Goal: Task Accomplishment & Management: Manage account settings

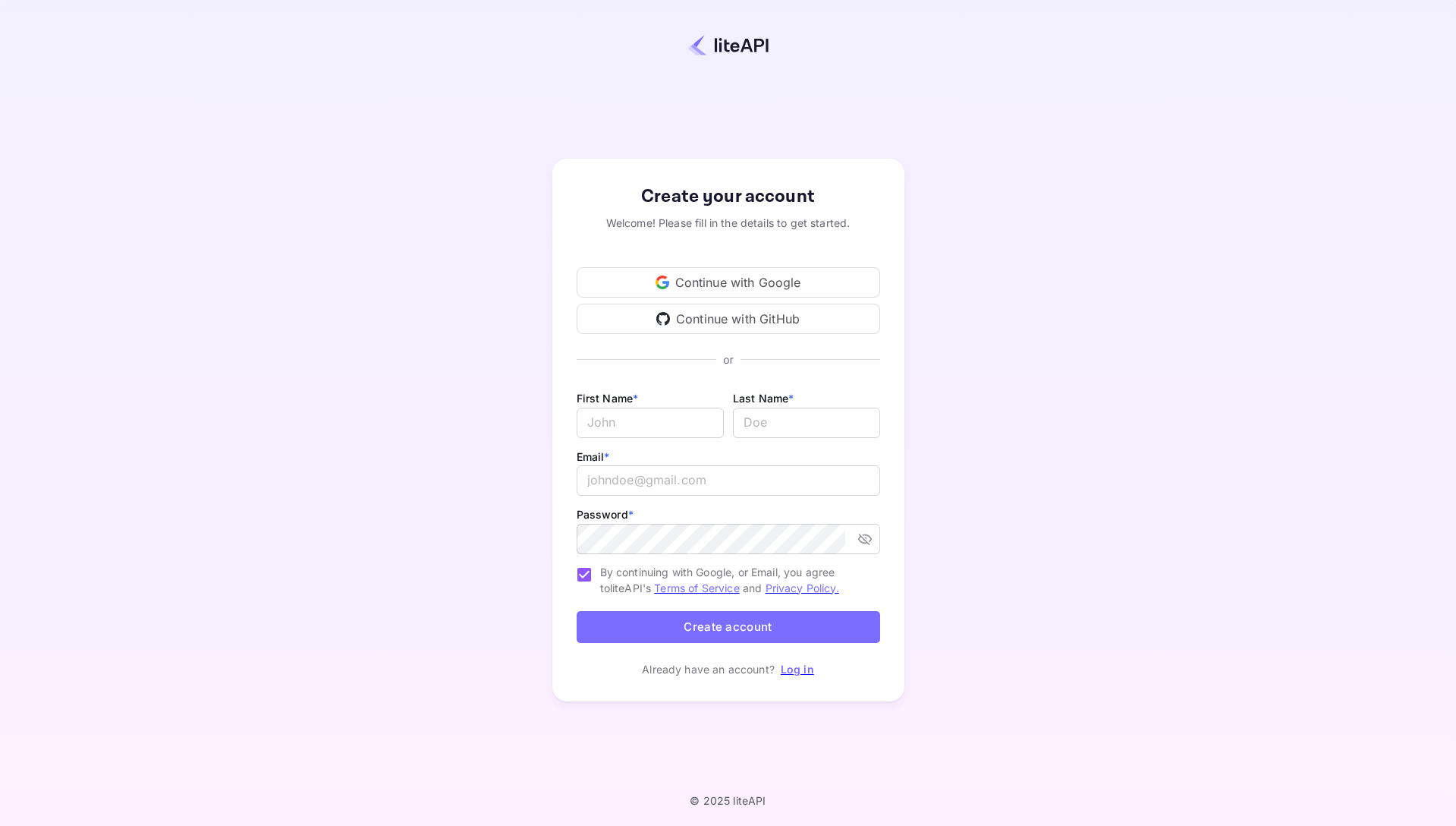
click at [731, 282] on div "Continue with Google" at bounding box center [728, 282] width 304 height 30
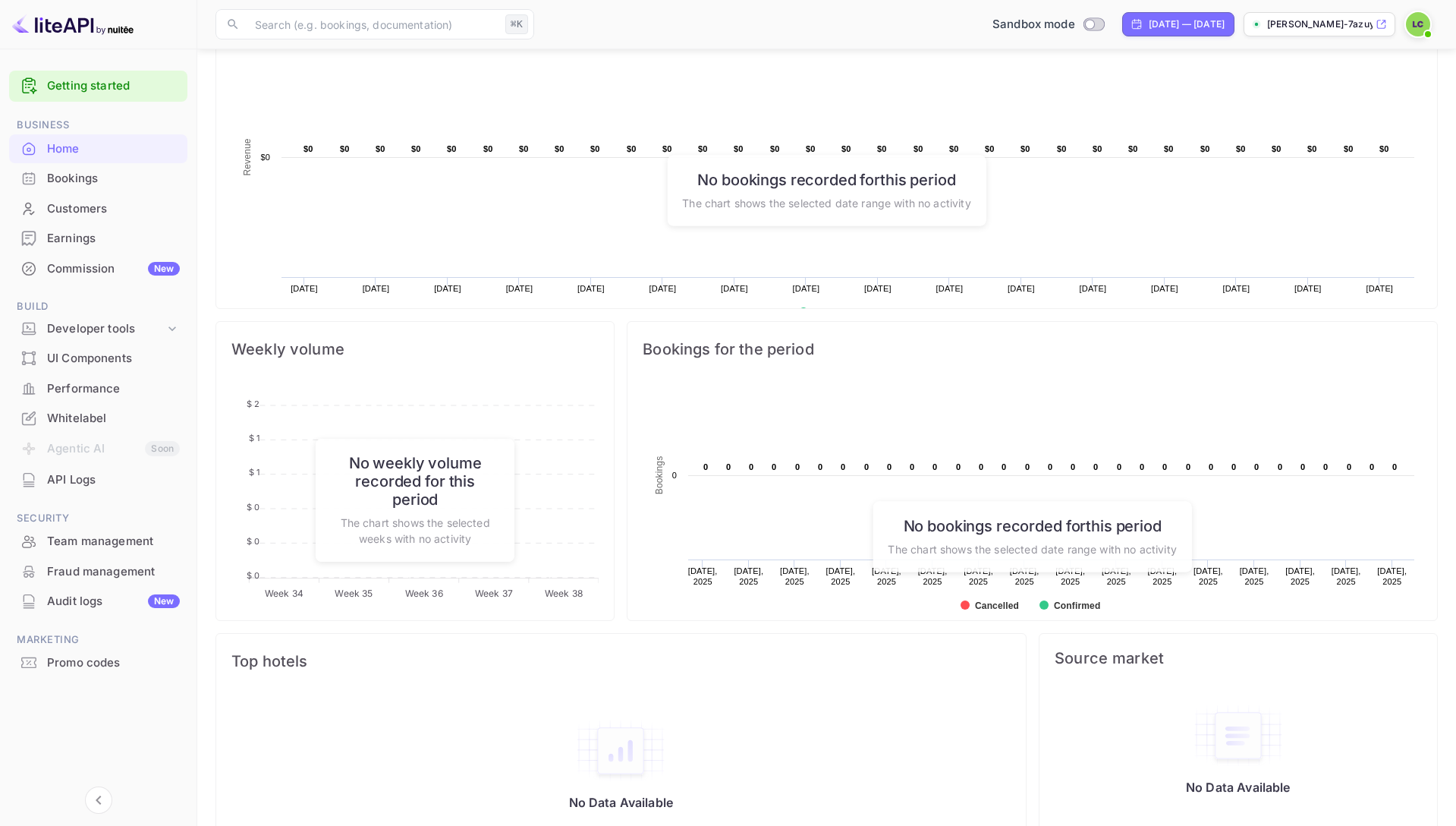
scroll to position [334, 0]
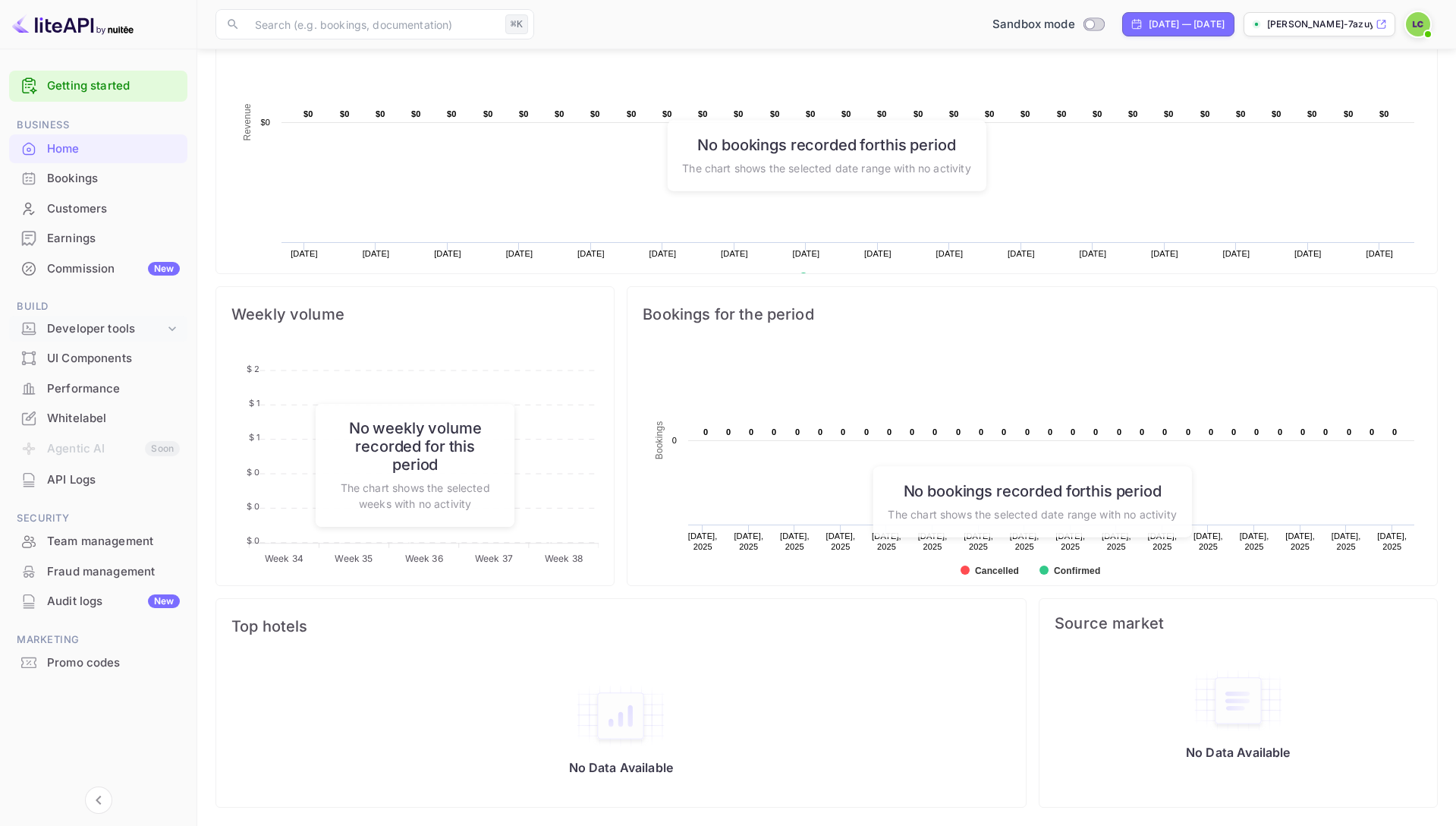
click at [136, 330] on div "Developer tools" at bounding box center [105, 329] width 118 height 18
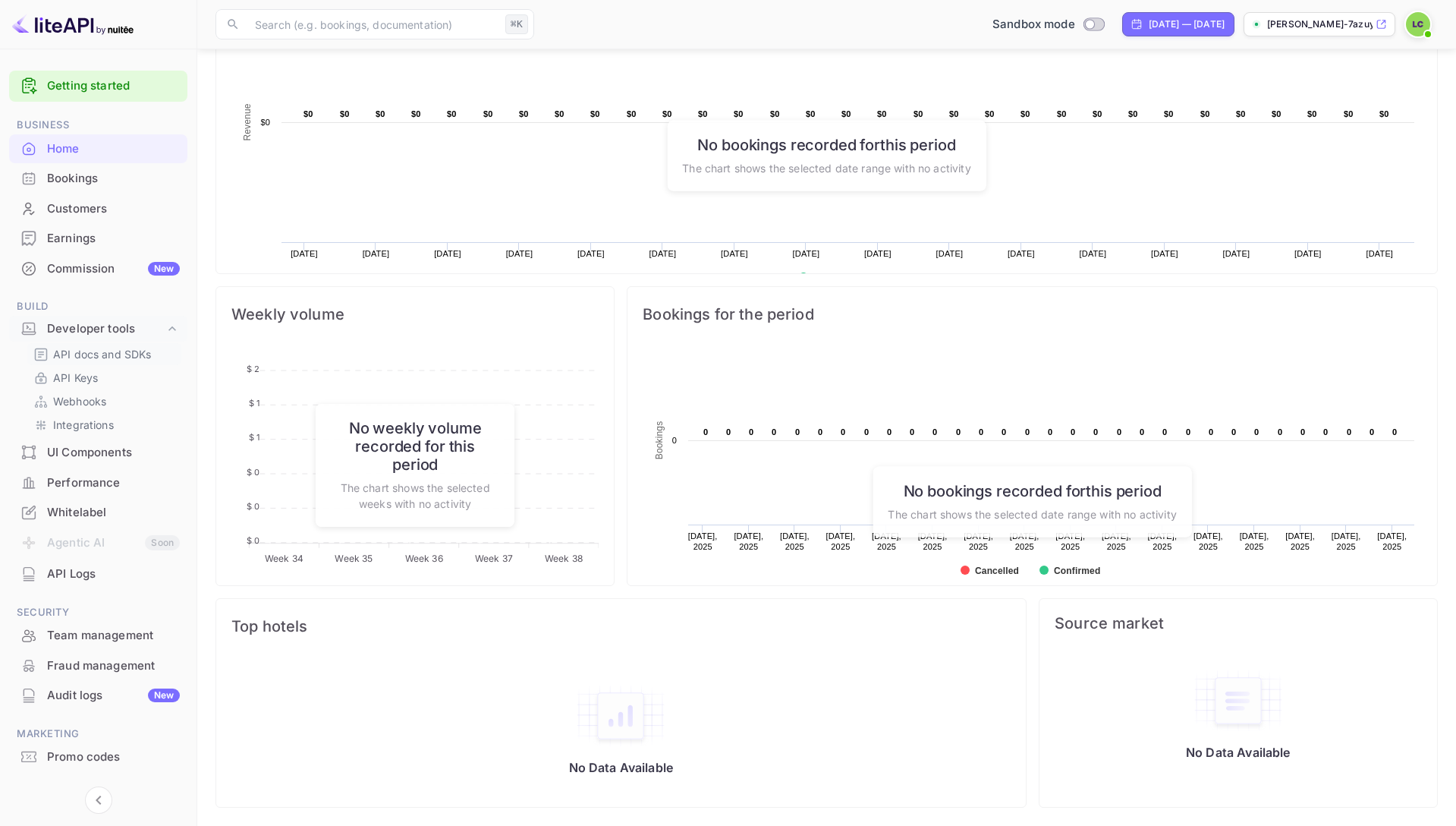
click at [133, 359] on p "API docs and SDKs" at bounding box center [102, 354] width 98 height 16
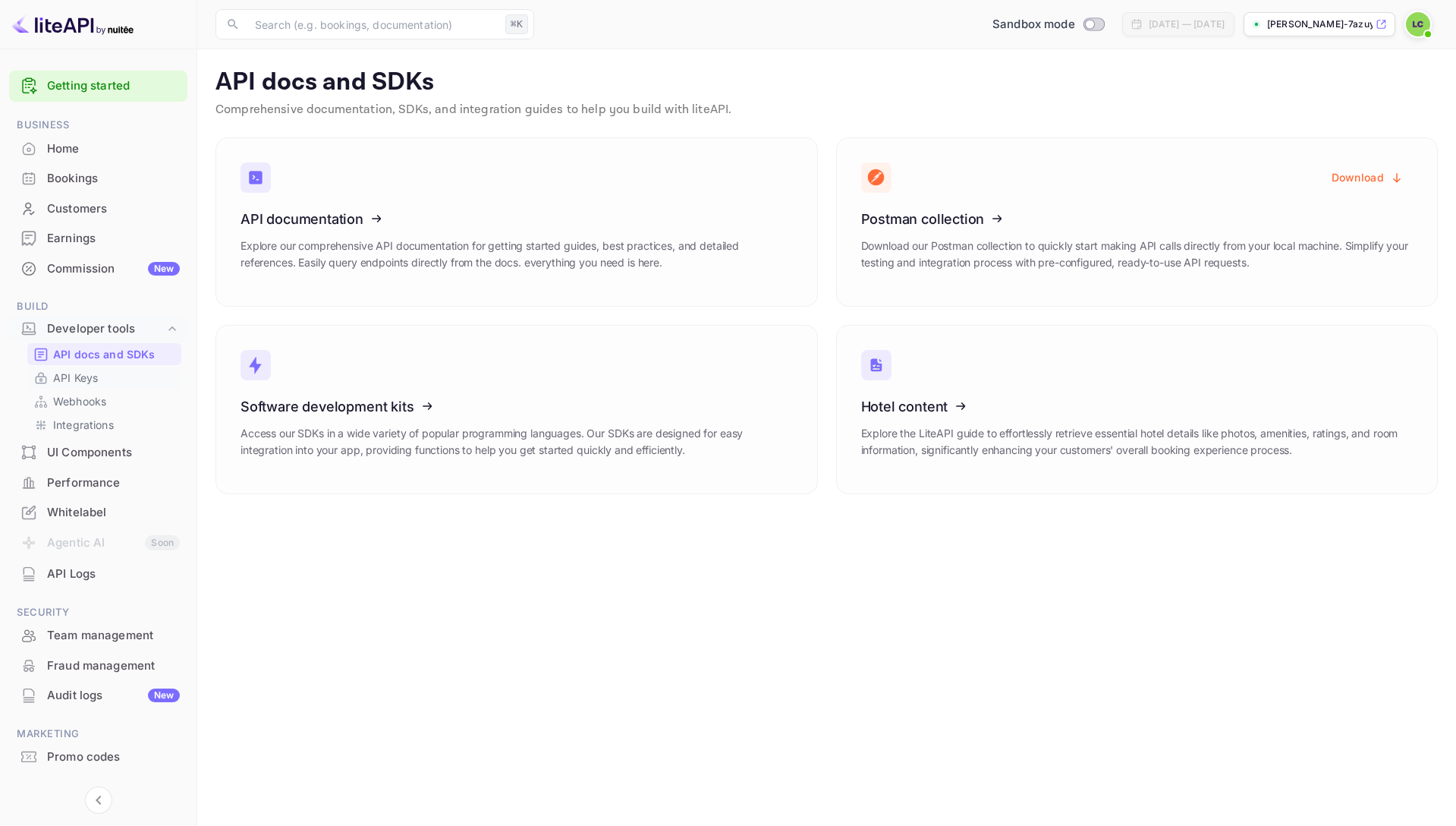
click at [123, 370] on div "API Keys" at bounding box center [104, 377] width 154 height 22
click at [127, 381] on link "API Keys" at bounding box center [104, 378] width 142 height 16
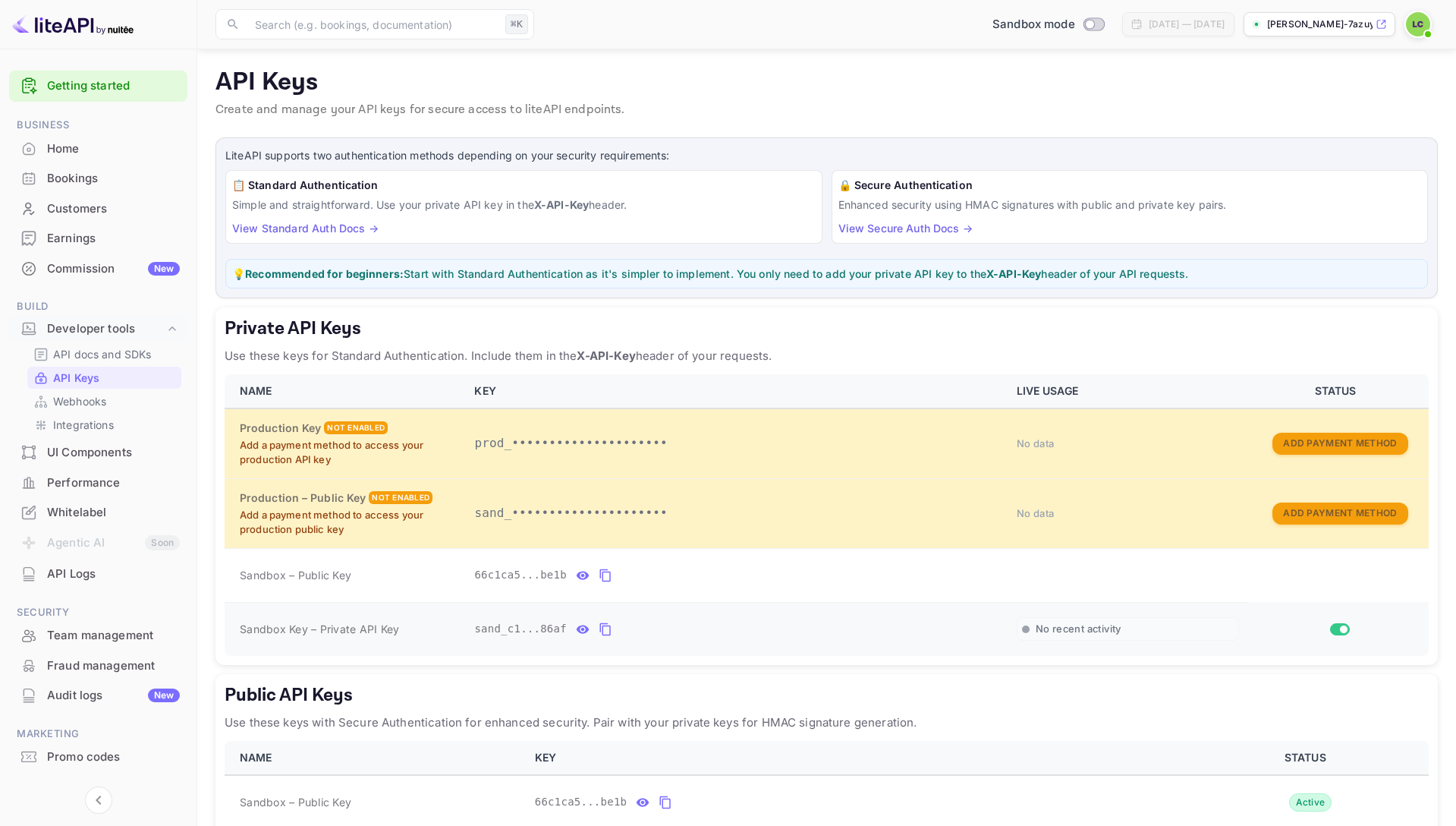
scroll to position [86, 0]
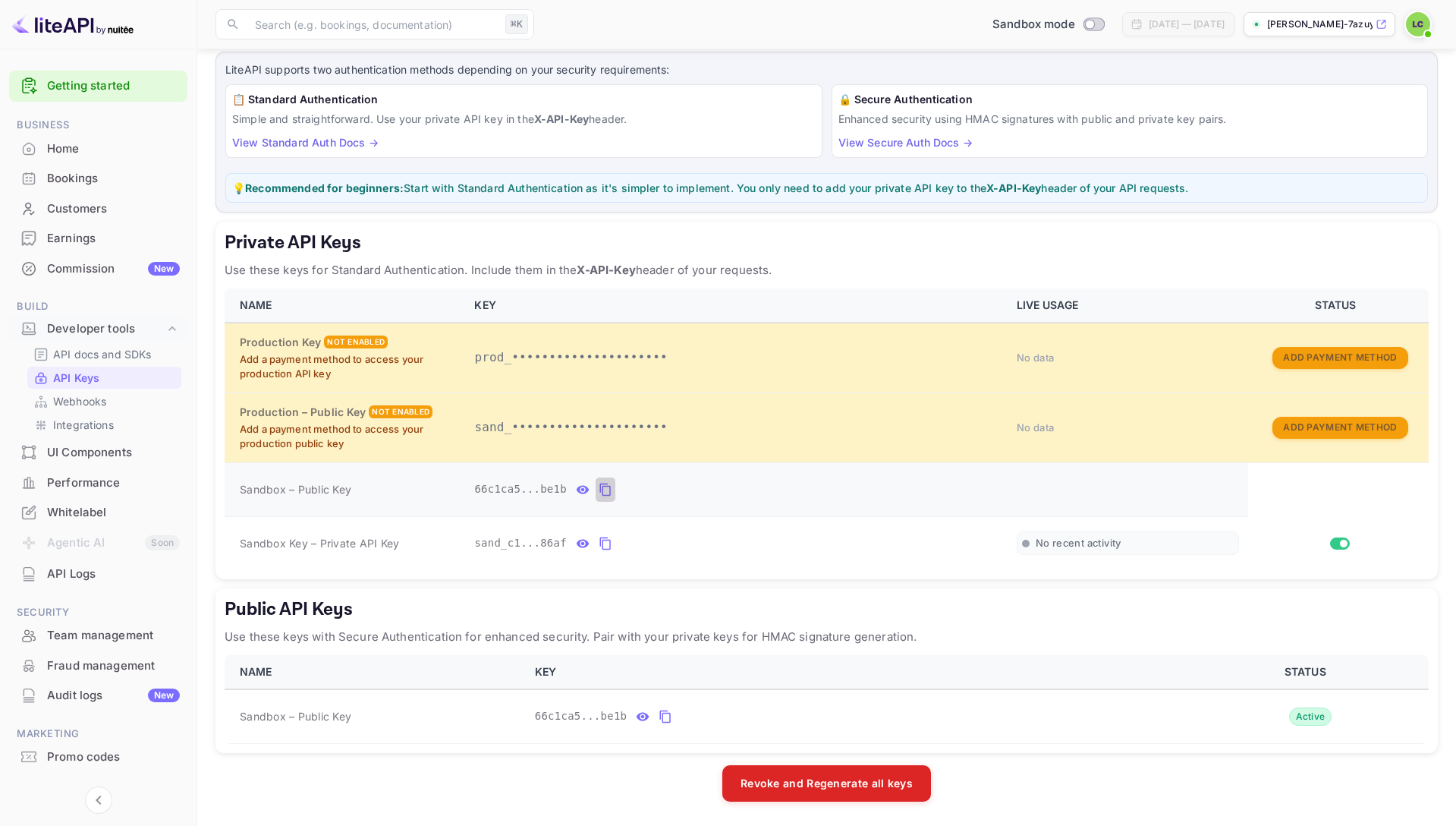
click at [606, 491] on icon "private api keys table" at bounding box center [605, 490] width 13 height 19
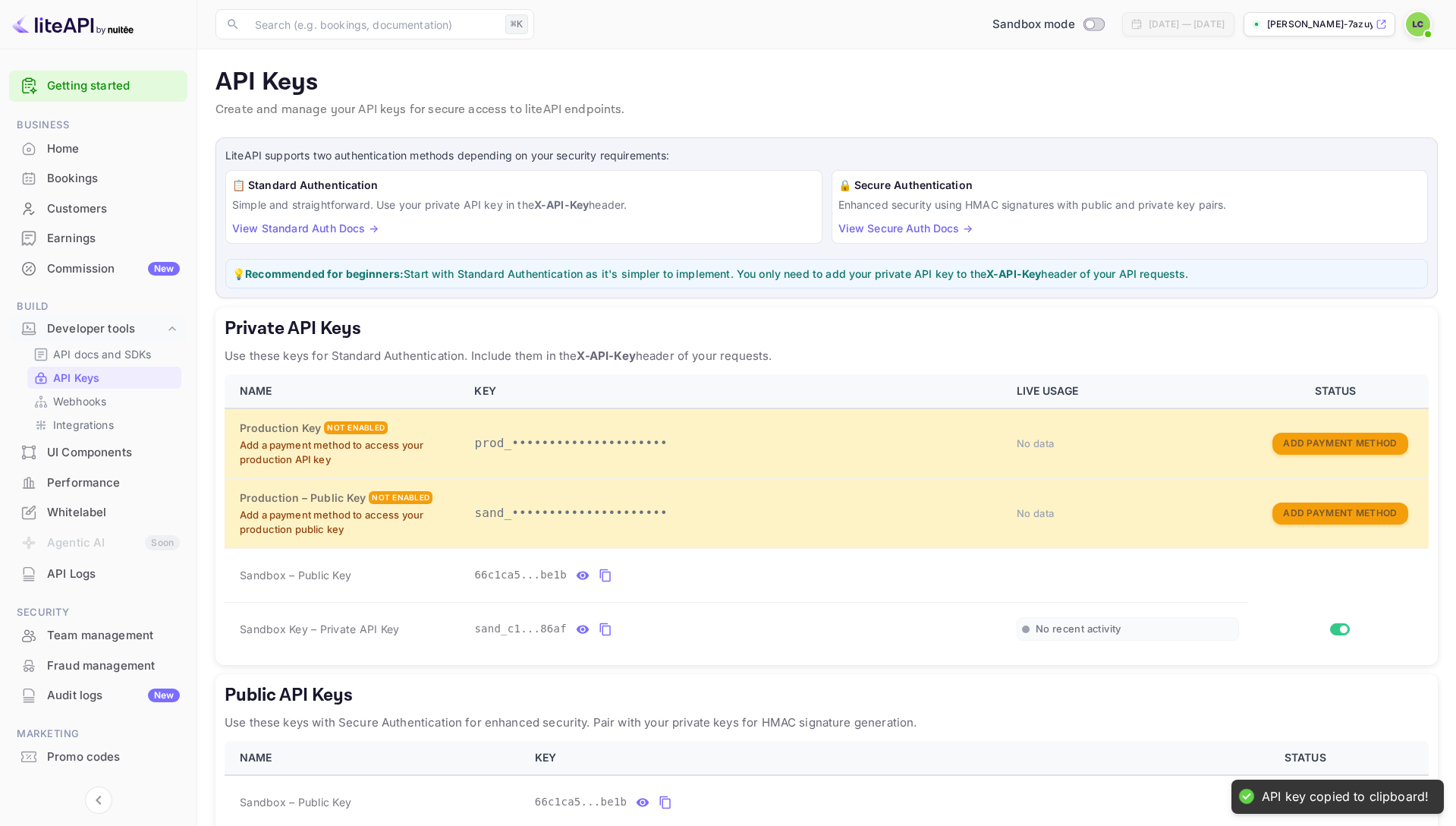
scroll to position [30, 0]
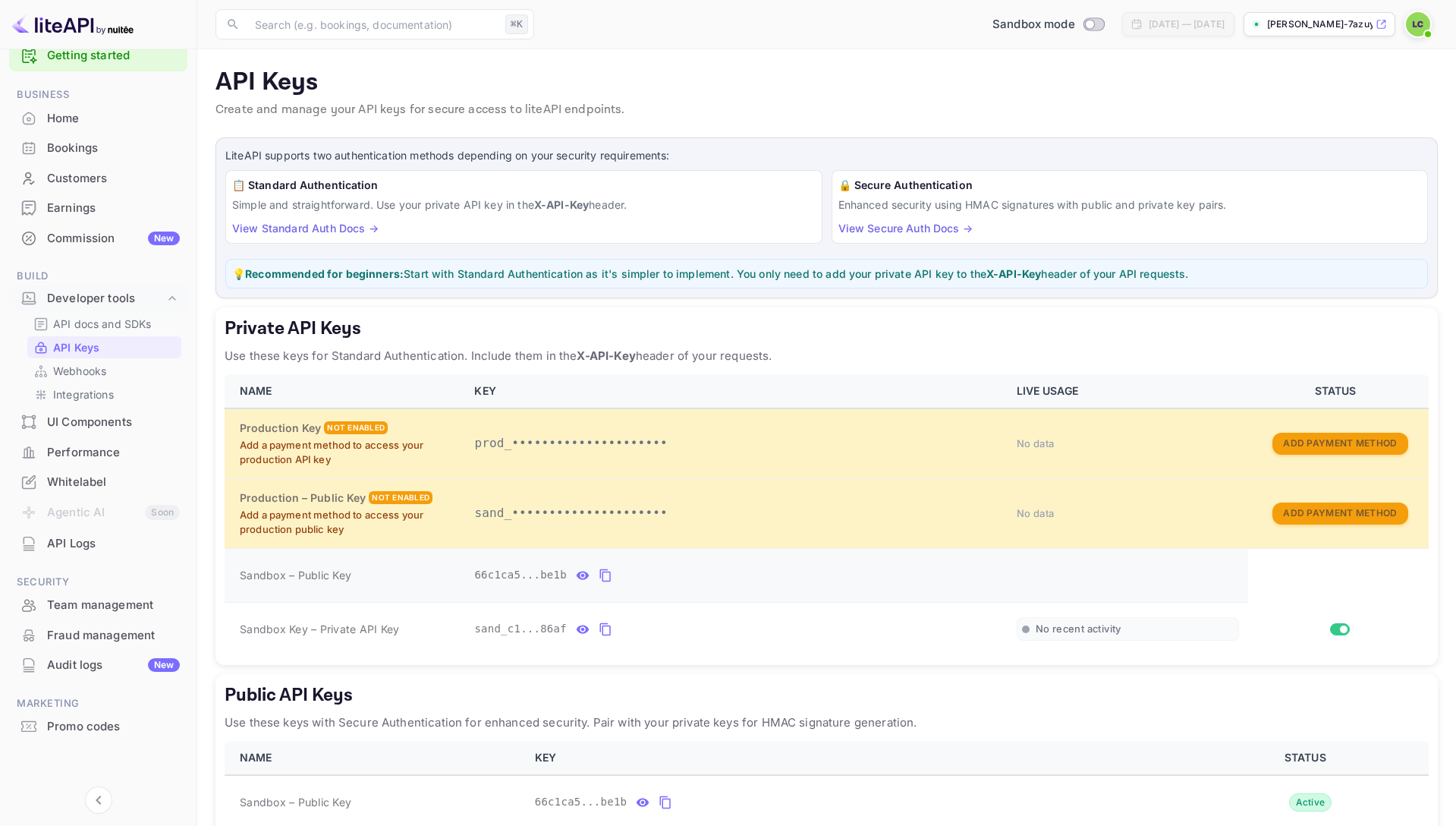
click at [609, 577] on icon "private api keys table" at bounding box center [605, 575] width 13 height 19
click at [577, 638] on button "private api keys table" at bounding box center [582, 629] width 19 height 24
click at [796, 626] on div "sand_c1c46317-31b5-4d20-a76e-fe24694f86af" at bounding box center [736, 629] width 524 height 24
click at [790, 626] on icon "private api keys table" at bounding box center [782, 629] width 13 height 19
